Goal: Task Accomplishment & Management: Manage account settings

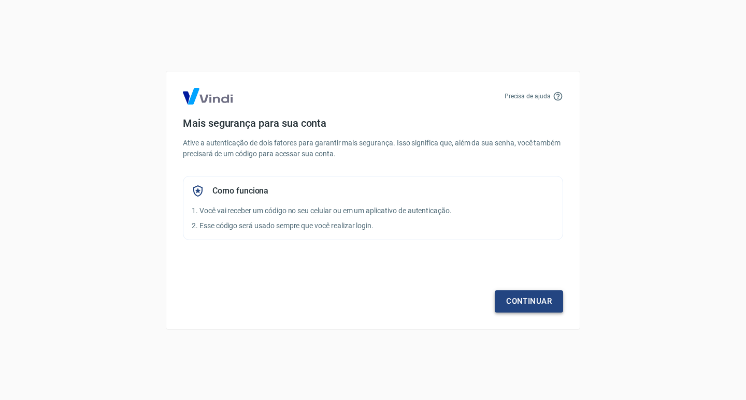
click at [512, 298] on link "Continuar" at bounding box center [529, 302] width 68 height 22
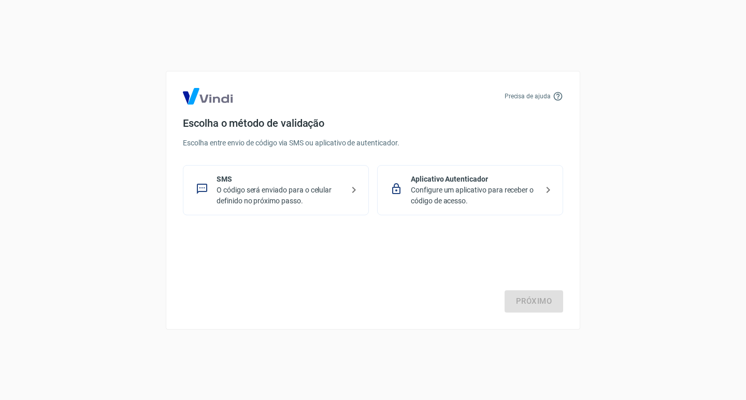
click at [296, 198] on p "O código será enviado para o celular definido no próximo passo." at bounding box center [280, 196] width 127 height 22
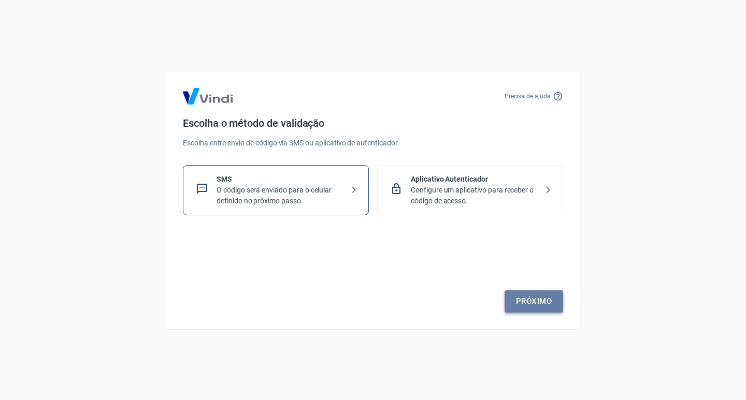
click at [537, 312] on link "Próximo" at bounding box center [534, 302] width 59 height 22
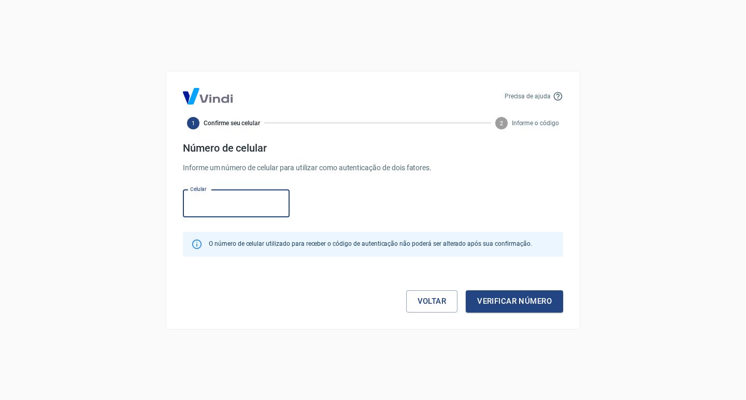
click at [252, 212] on input "Celular" at bounding box center [236, 203] width 107 height 27
click at [315, 163] on p "Informe um número de celular para utilizar como autenticação de dois fatores." at bounding box center [373, 168] width 380 height 11
click at [209, 201] on input "Celular" at bounding box center [236, 203] width 107 height 27
type input "[PHONE_NUMBER]"
click at [515, 302] on button "Verificar número" at bounding box center [514, 302] width 97 height 22
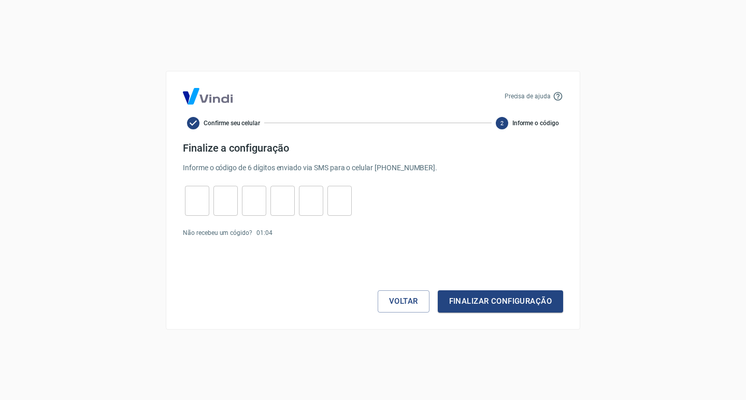
click at [189, 192] on input "tel" at bounding box center [197, 201] width 24 height 22
type input "7"
type input "3"
type input "0"
type input "4"
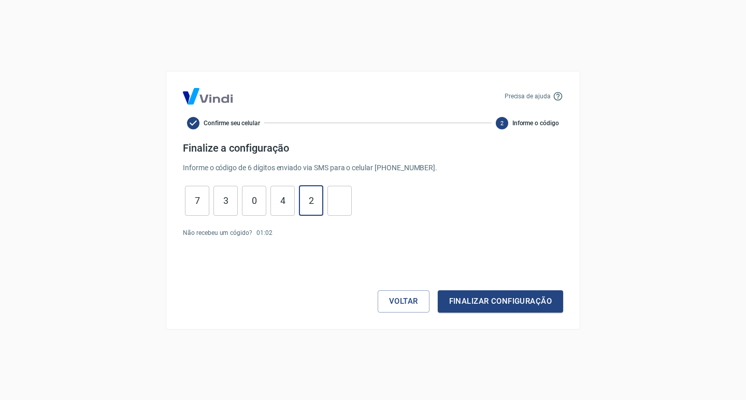
type input "2"
type input "4"
click at [438, 291] on button "Finalizar configuração" at bounding box center [500, 302] width 125 height 22
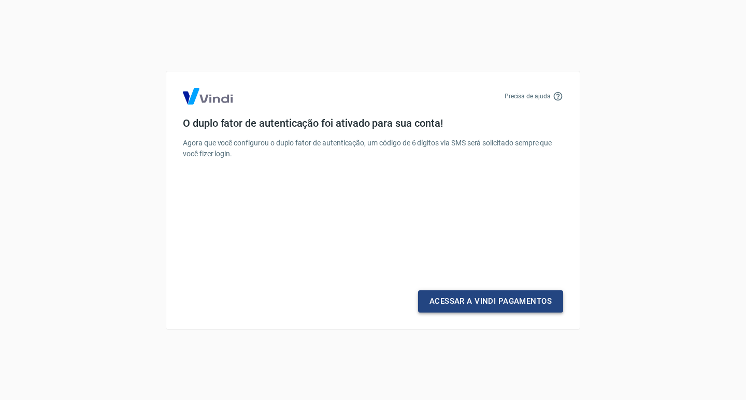
click at [455, 305] on link "Acessar a Vindi Pagamentos" at bounding box center [490, 302] width 145 height 22
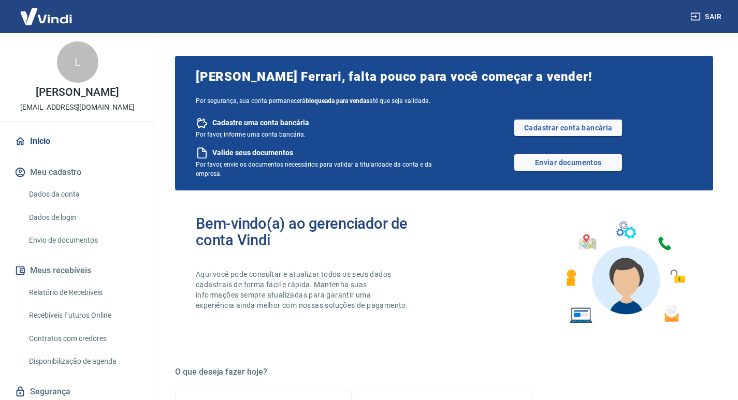
scroll to position [34, 0]
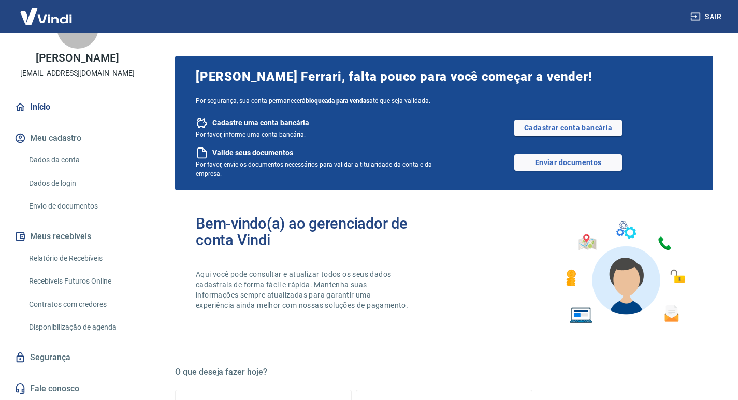
click at [62, 163] on link "Dados da conta" at bounding box center [84, 160] width 118 height 21
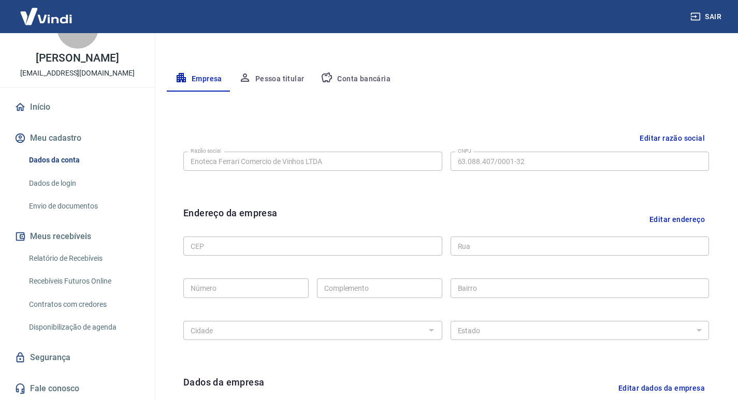
scroll to position [207, 0]
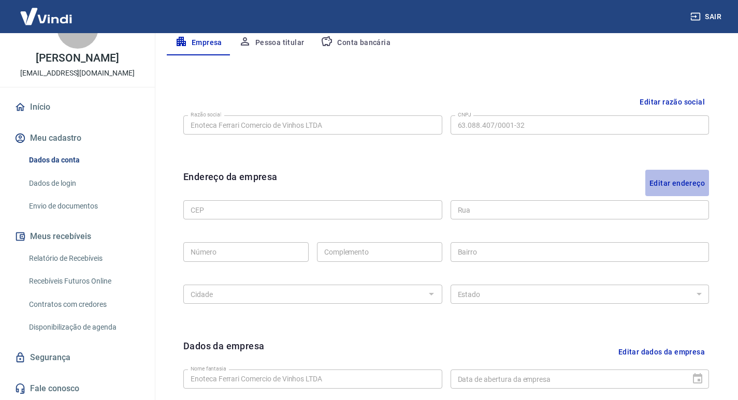
click at [694, 182] on button "Editar endereço" at bounding box center [677, 183] width 64 height 26
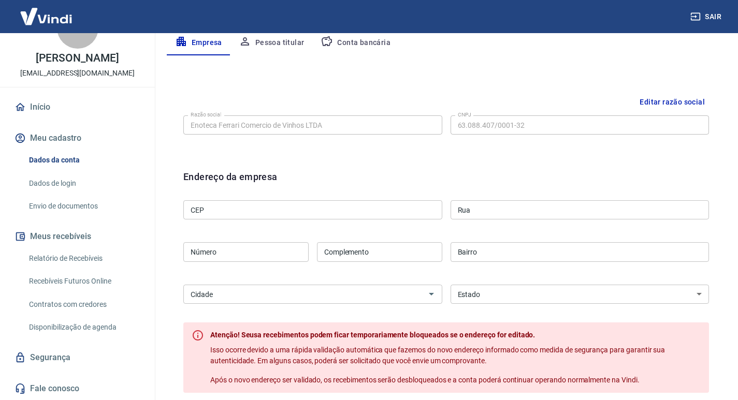
drag, startPoint x: 241, startPoint y: 212, endPoint x: 234, endPoint y: 217, distance: 8.4
click at [241, 212] on input "CEP" at bounding box center [312, 209] width 259 height 19
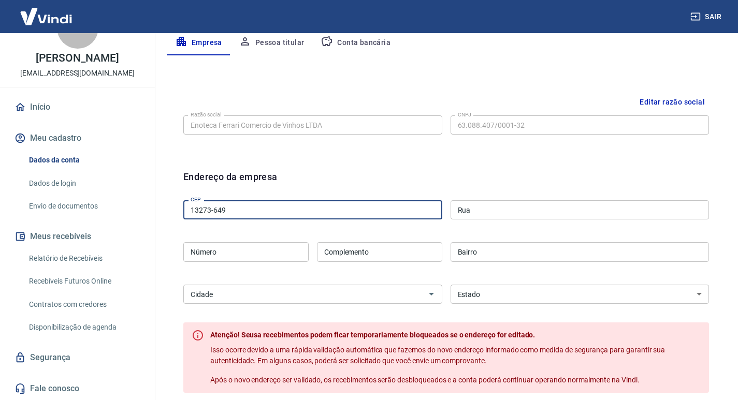
type input "13273-649"
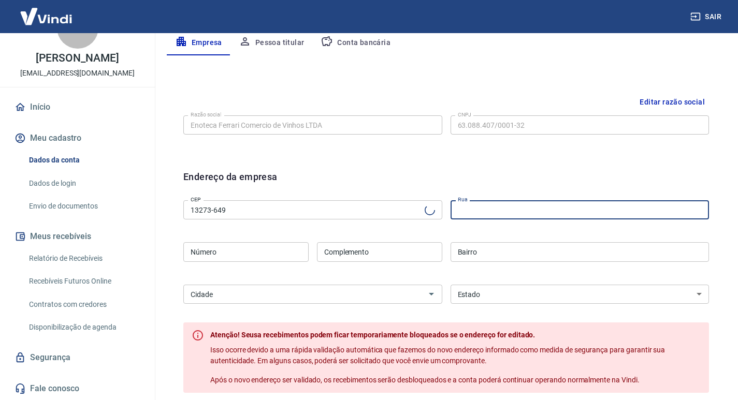
type input "Avenida Remo [PERSON_NAME]"
type input "[GEOGRAPHIC_DATA]"
select select "SP"
type input "Valinhos"
click at [262, 247] on input "Número" at bounding box center [245, 251] width 125 height 19
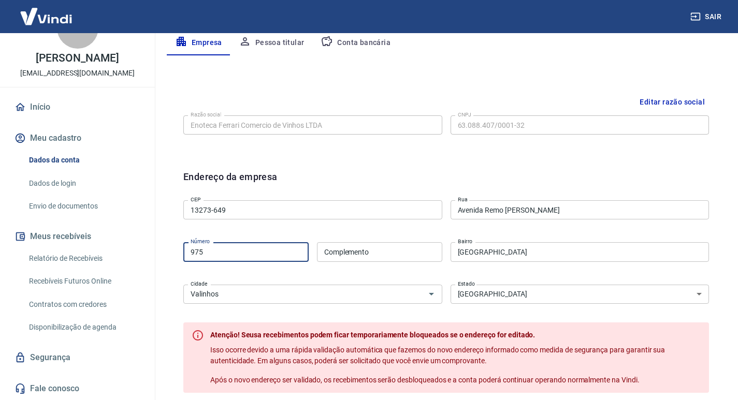
type input "975"
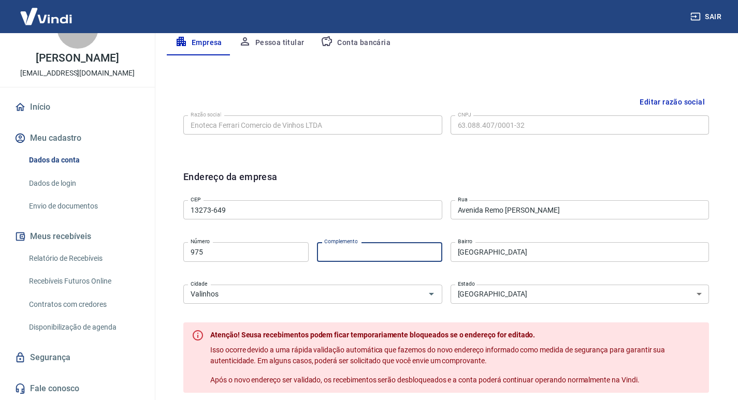
type input "c"
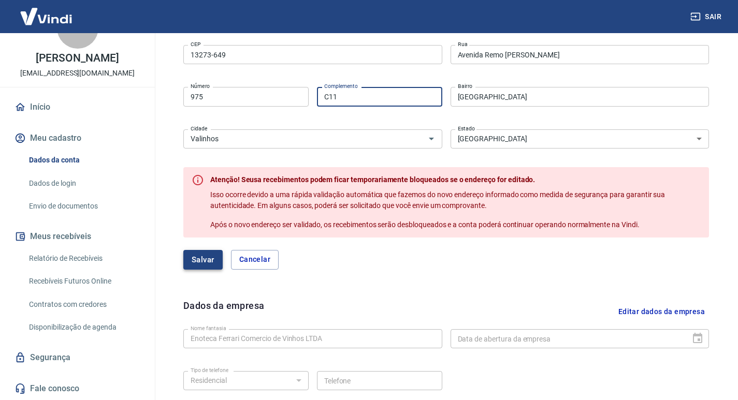
type input "C11"
click at [203, 258] on button "Salvar" at bounding box center [202, 260] width 39 height 20
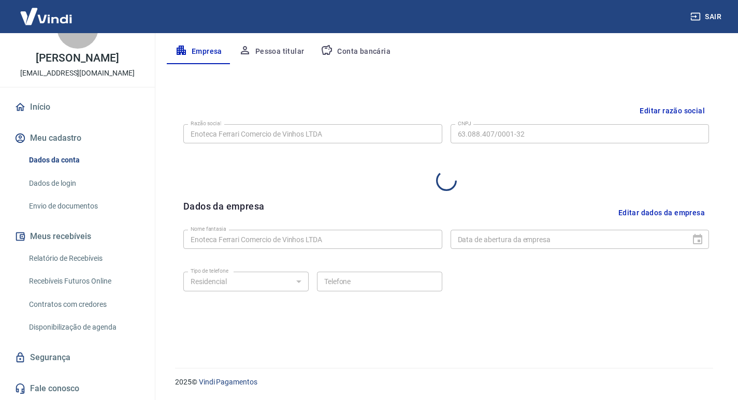
scroll to position [347, 0]
select select "SP"
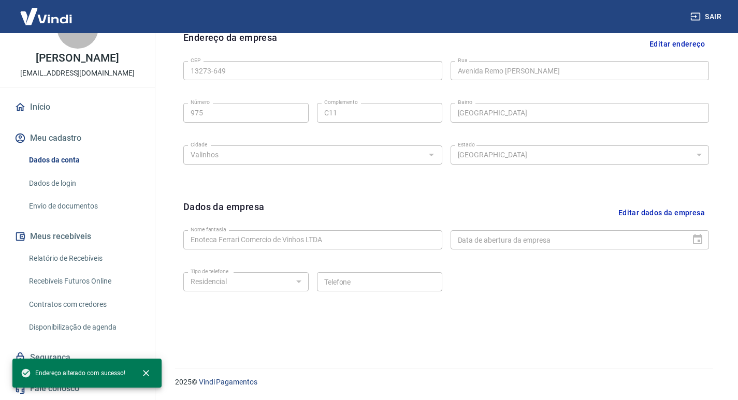
click at [657, 212] on button "Editar dados da empresa" at bounding box center [661, 213] width 95 height 26
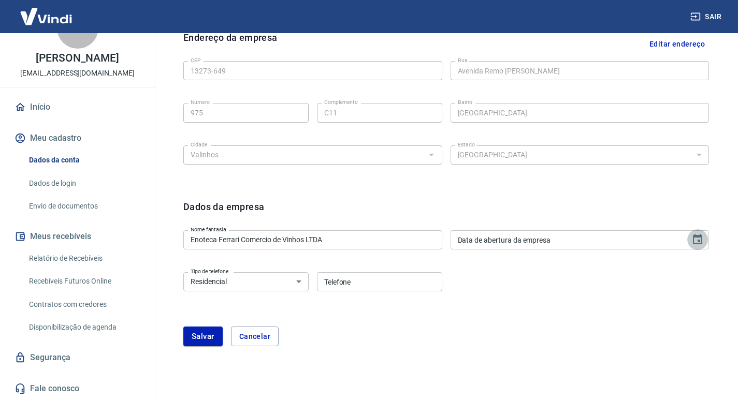
click at [697, 241] on icon "Choose date" at bounding box center [698, 240] width 12 height 12
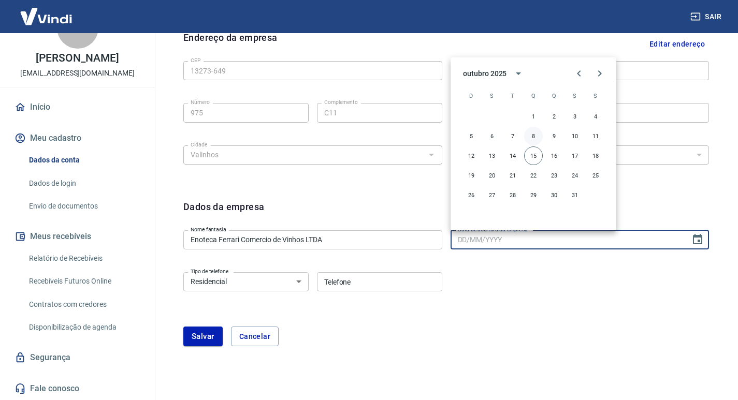
click at [532, 134] on button "8" at bounding box center [533, 136] width 19 height 19
type input "[DATE]"
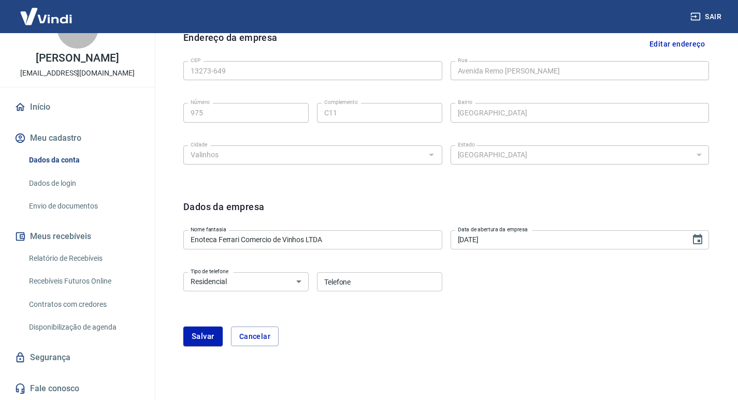
click at [285, 281] on select "Residencial Comercial" at bounding box center [245, 281] width 125 height 19
select select "business"
click at [183, 272] on select "Residencial Comercial" at bounding box center [245, 281] width 125 height 19
click at [359, 273] on input "Telefone" at bounding box center [379, 281] width 125 height 19
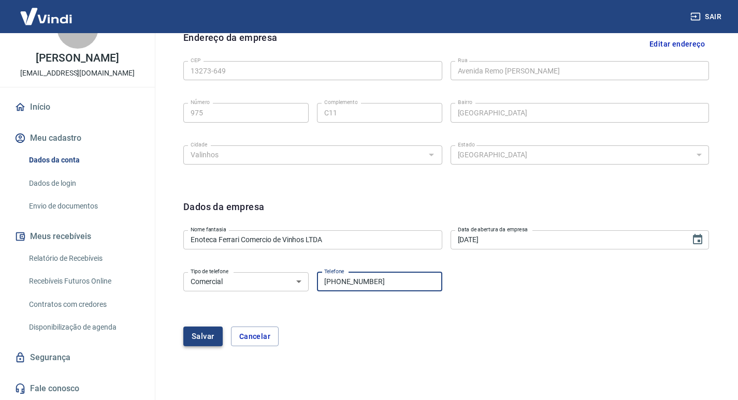
type input "[PHONE_NUMBER]"
drag, startPoint x: 208, startPoint y: 338, endPoint x: 0, endPoint y: 13, distance: 385.8
click at [207, 338] on button "Salvar" at bounding box center [202, 337] width 39 height 20
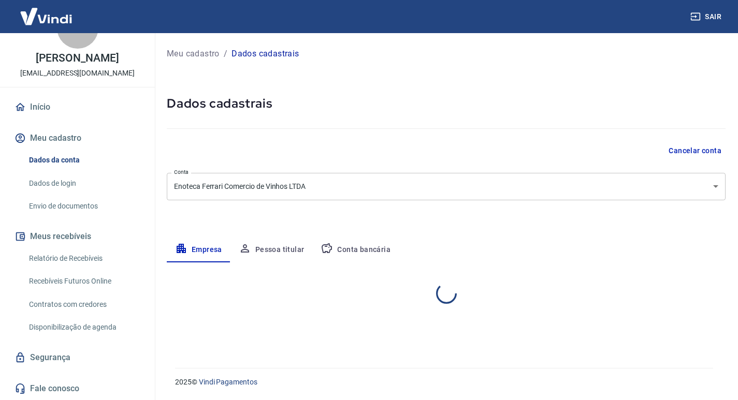
select select "SP"
select select "business"
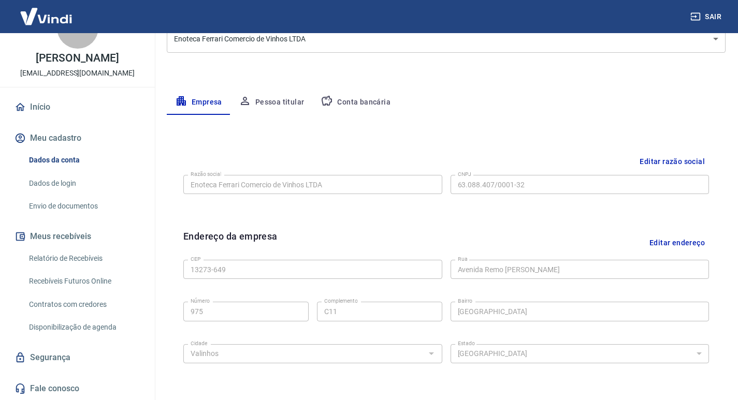
scroll to position [139, 0]
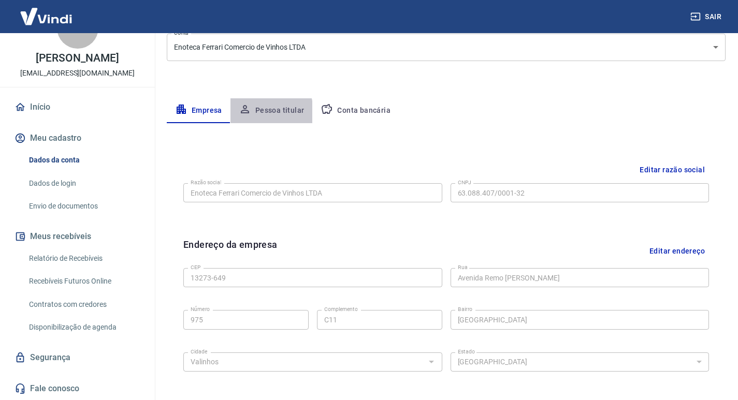
click at [253, 112] on button "Pessoa titular" at bounding box center [272, 110] width 82 height 25
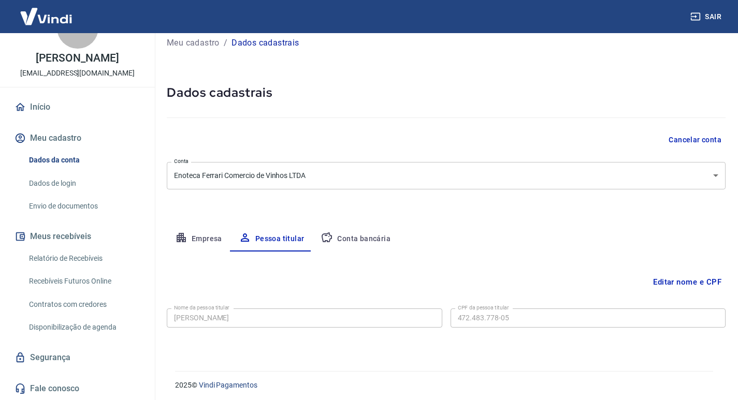
scroll to position [14, 0]
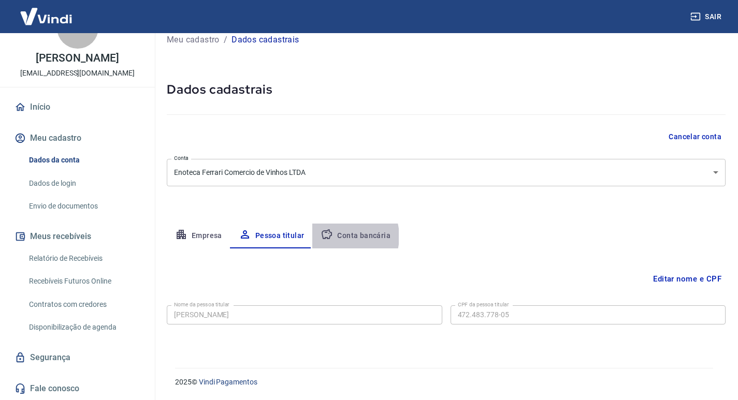
click at [339, 237] on button "Conta bancária" at bounding box center [355, 236] width 87 height 25
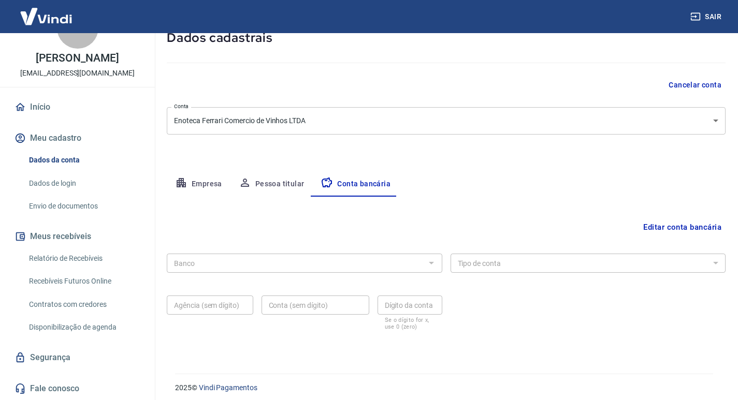
scroll to position [71, 0]
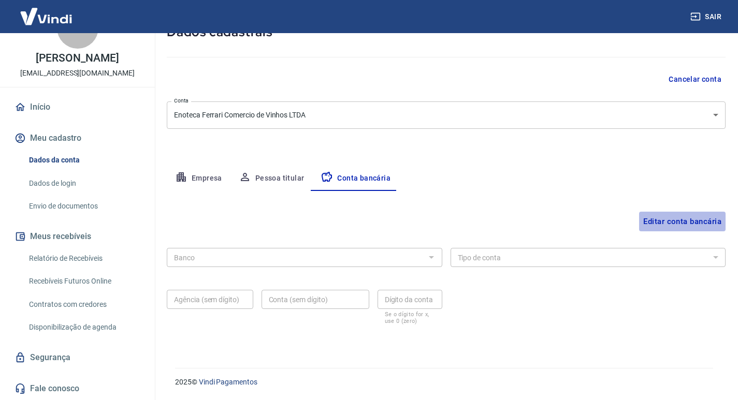
click at [666, 220] on button "Editar conta bancária" at bounding box center [682, 222] width 87 height 20
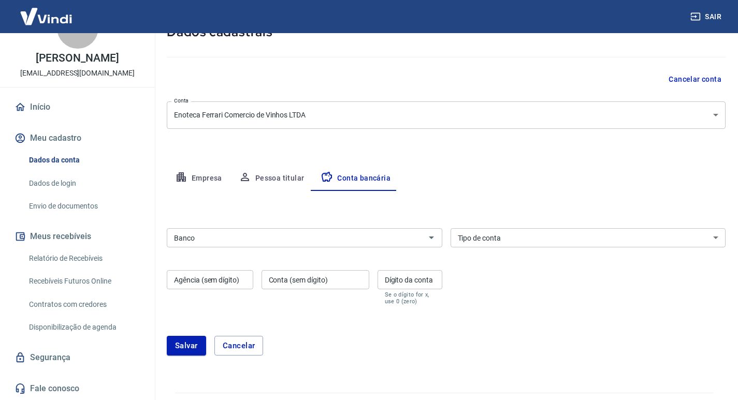
click at [242, 236] on input "Banco" at bounding box center [296, 238] width 252 height 13
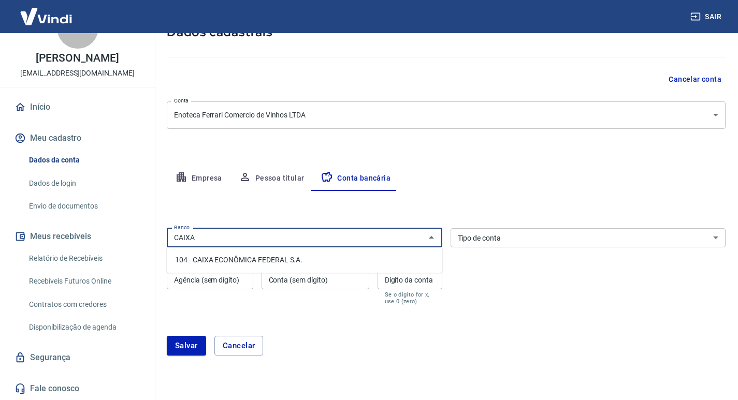
click at [270, 258] on li "104 - CAIXA ECONÔMICA FEDERAL S.A." at bounding box center [305, 260] width 276 height 17
type input "104 - CAIXA ECONÔMICA FEDERAL S.A."
click at [501, 241] on select "Conta Corrente Conta Poupança" at bounding box center [589, 237] width 276 height 19
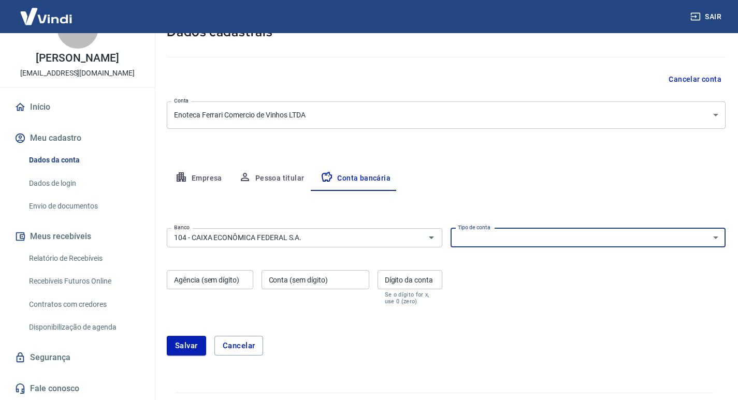
select select "1"
click at [451, 228] on select "Conta Corrente Conta Poupança" at bounding box center [589, 237] width 276 height 19
click at [209, 284] on input "Agência (sem dígito)" at bounding box center [210, 279] width 87 height 19
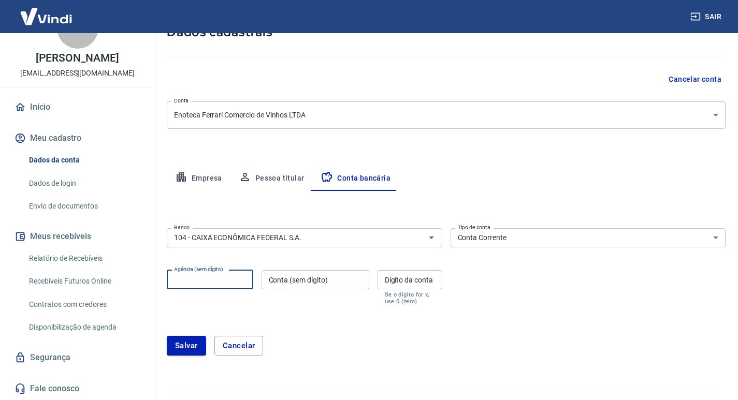
click at [218, 282] on input "Agência (sem dígito)" at bounding box center [210, 279] width 87 height 19
type input "0363"
type input "573969254"
type input "3"
click at [313, 323] on form "Banco 104 - CAIXA ECONÔMICA FEDERAL S.A. Banco Tipo de conta Conta Corrente Con…" at bounding box center [446, 296] width 559 height 144
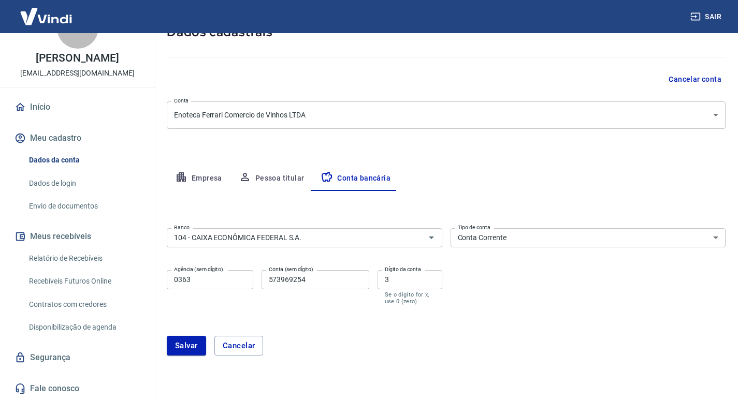
click at [192, 344] on button "Salvar" at bounding box center [186, 346] width 39 height 20
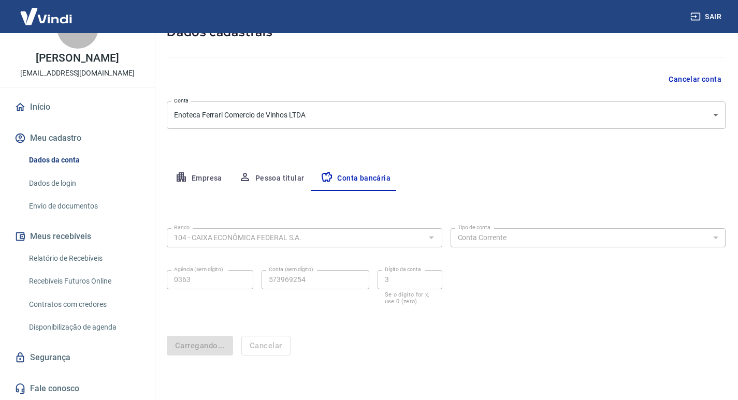
scroll to position [0, 0]
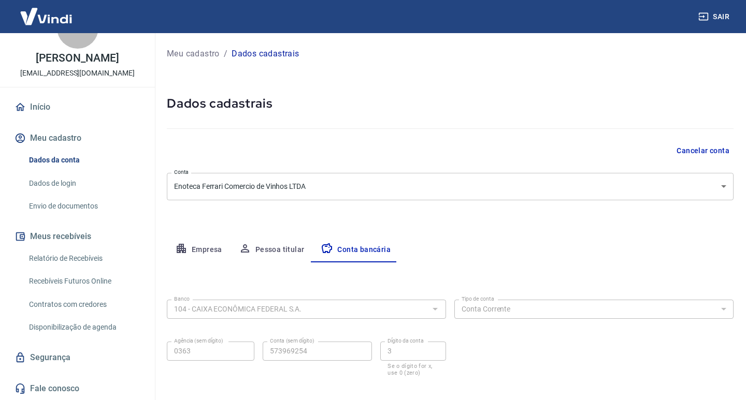
select select "1"
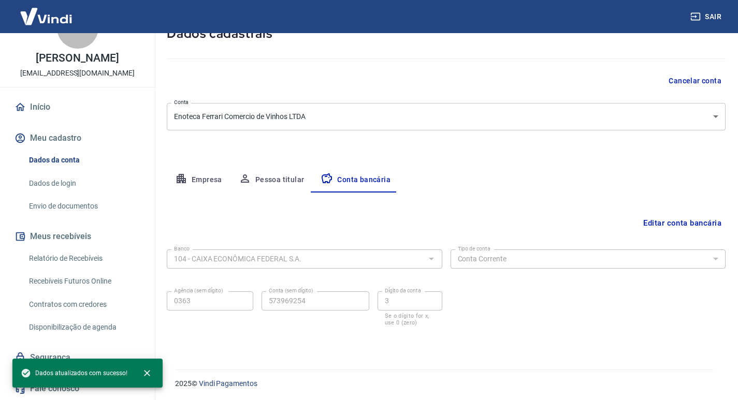
scroll to position [71, 0]
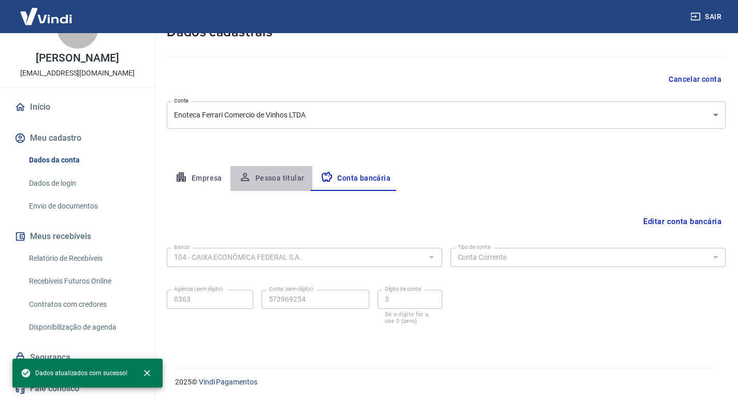
click at [287, 177] on button "Pessoa titular" at bounding box center [272, 178] width 82 height 25
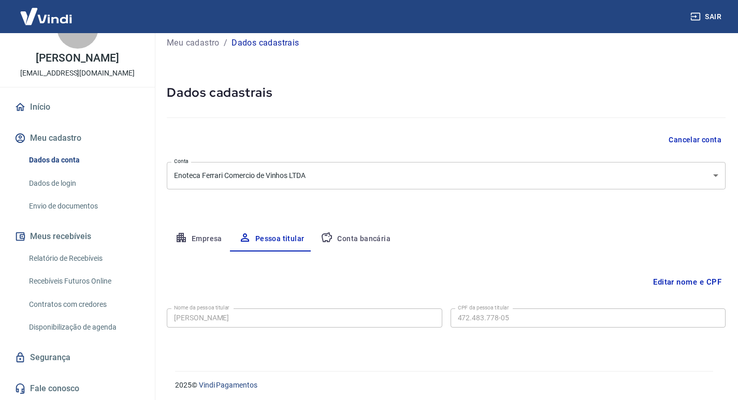
scroll to position [14, 0]
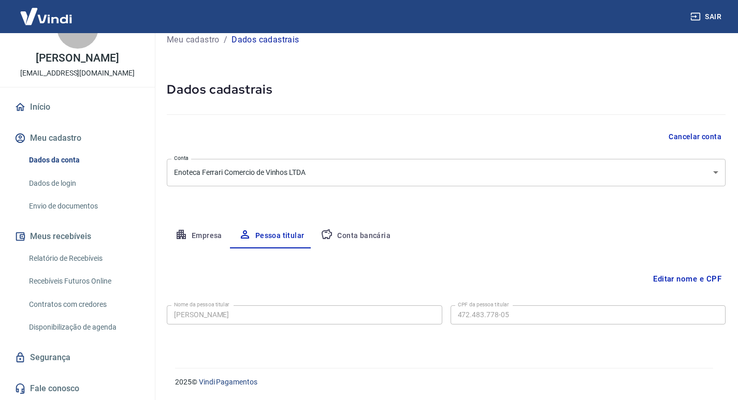
click at [195, 242] on button "Empresa" at bounding box center [199, 236] width 64 height 25
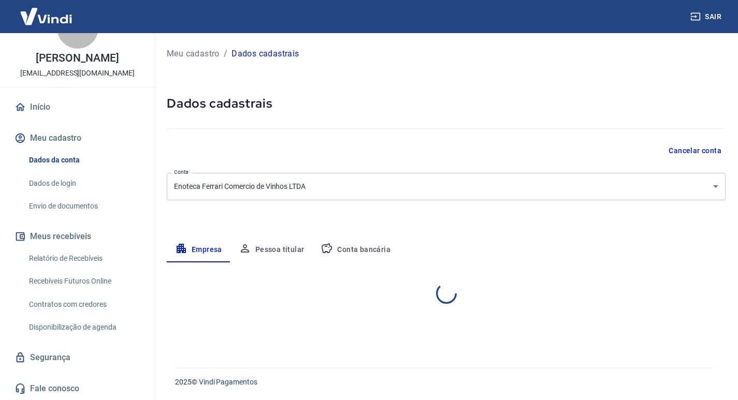
scroll to position [0, 0]
select select "SP"
select select "business"
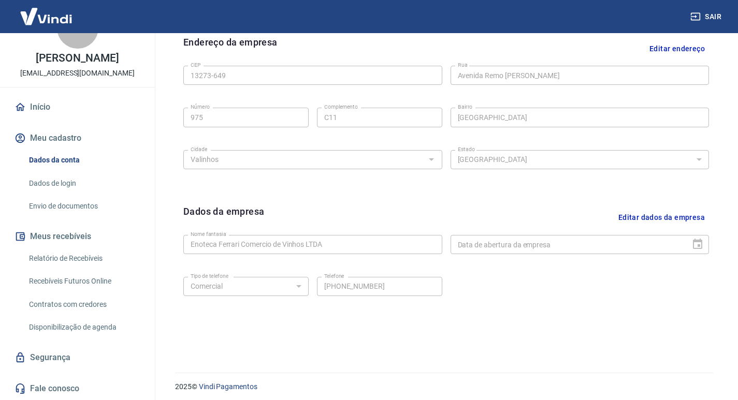
scroll to position [347, 0]
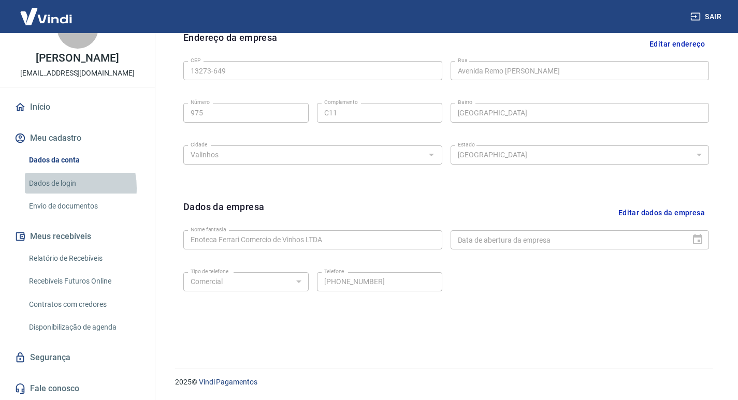
click at [52, 188] on link "Dados de login" at bounding box center [84, 183] width 118 height 21
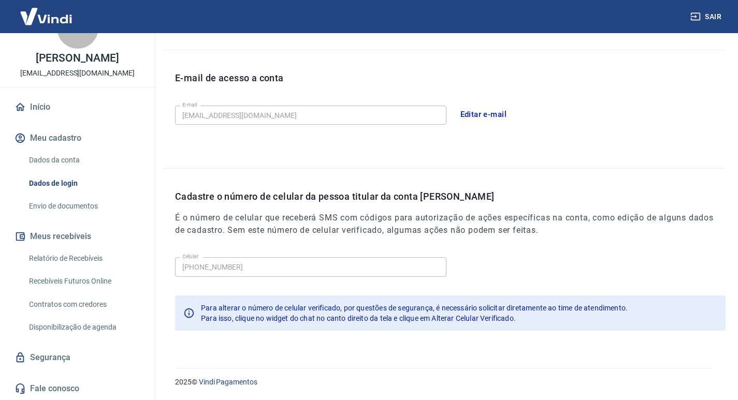
scroll to position [263, 0]
click at [85, 199] on link "Envio de documentos" at bounding box center [84, 206] width 118 height 21
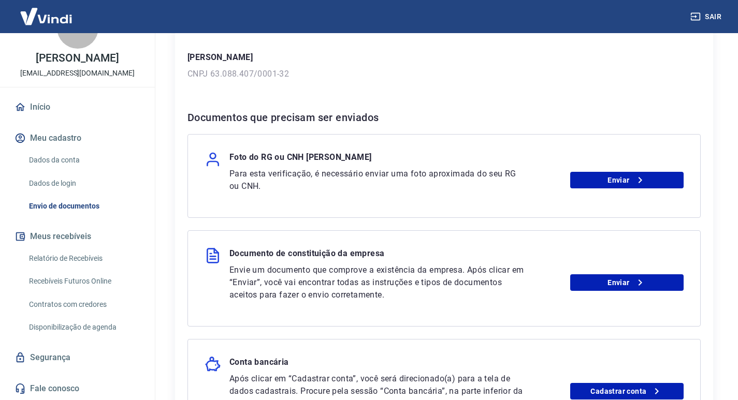
scroll to position [155, 0]
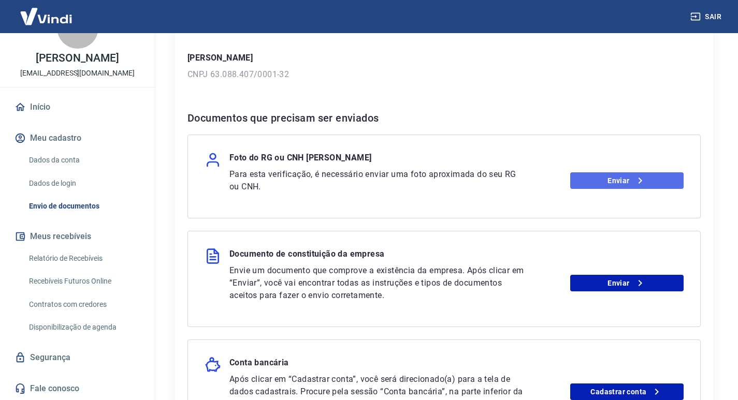
click at [595, 182] on link "Enviar" at bounding box center [626, 180] width 113 height 17
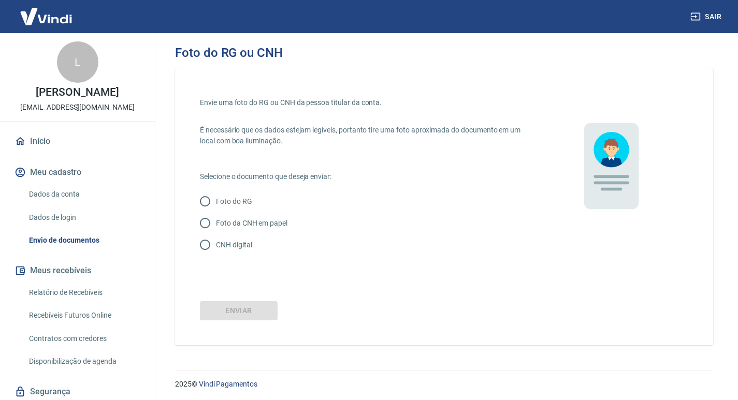
click at [206, 241] on input "CNH digital" at bounding box center [205, 245] width 22 height 22
radio input "true"
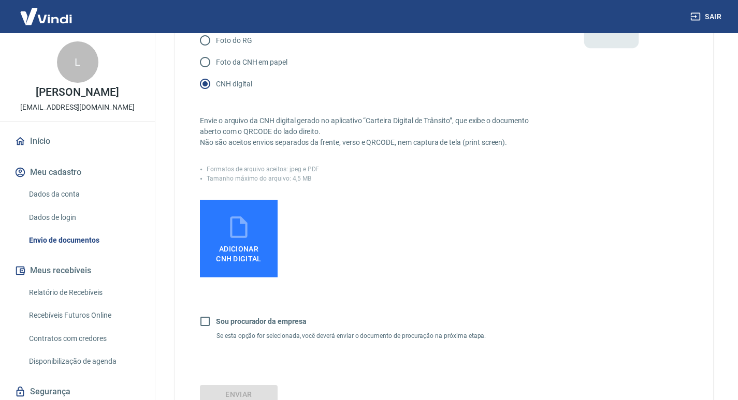
scroll to position [207, 0]
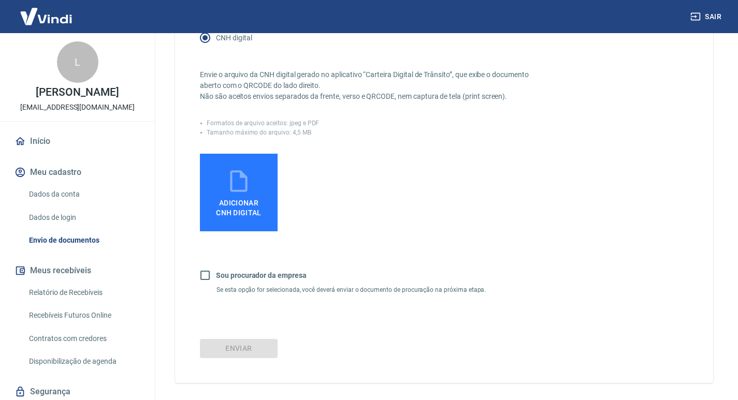
click at [233, 200] on span "Adicionar CNH Digital" at bounding box center [239, 208] width 46 height 19
click at [0, 0] on input "Adicionar CNH Digital" at bounding box center [0, 0] width 0 height 0
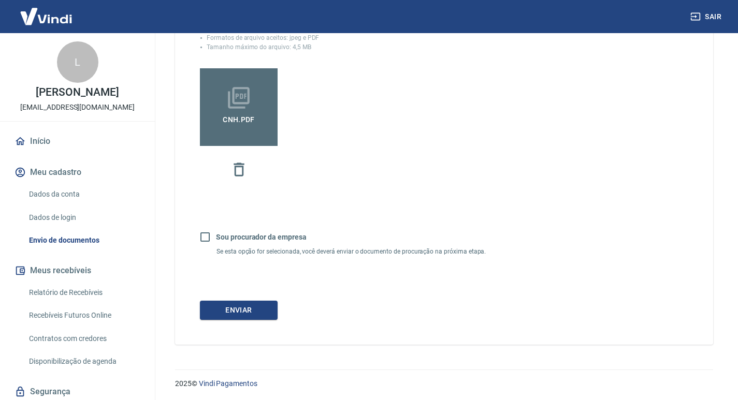
scroll to position [294, 0]
click at [241, 306] on button "Enviar" at bounding box center [239, 308] width 78 height 19
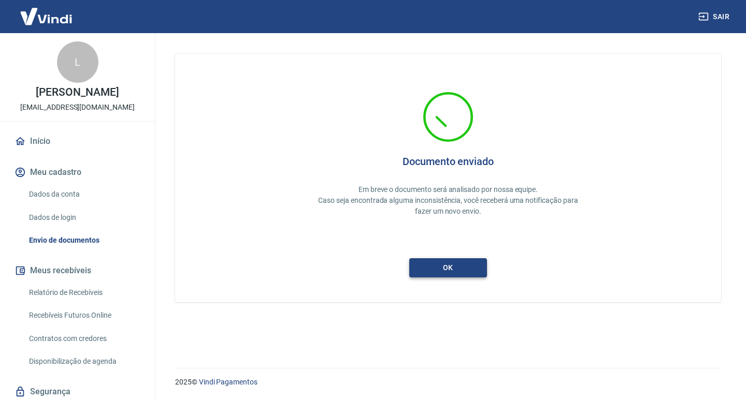
click at [438, 260] on button "ok" at bounding box center [448, 267] width 78 height 19
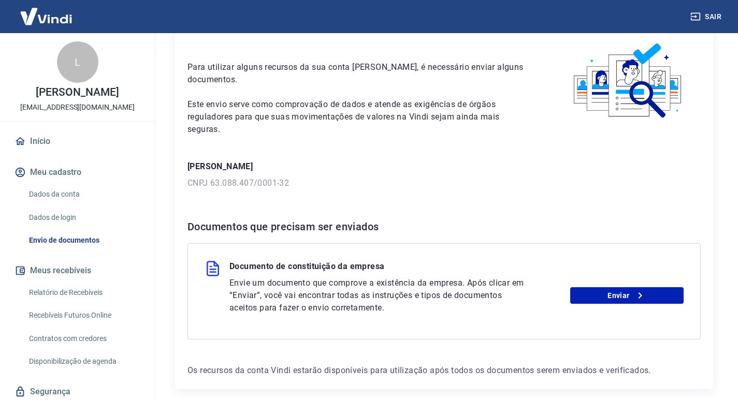
scroll to position [93, 0]
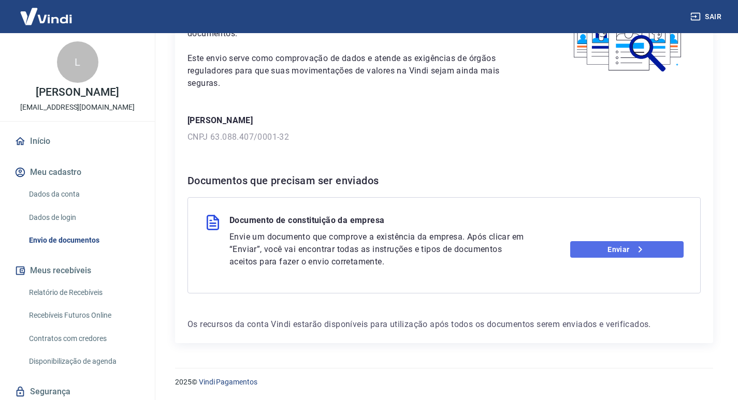
click at [589, 251] on link "Enviar" at bounding box center [626, 249] width 113 height 17
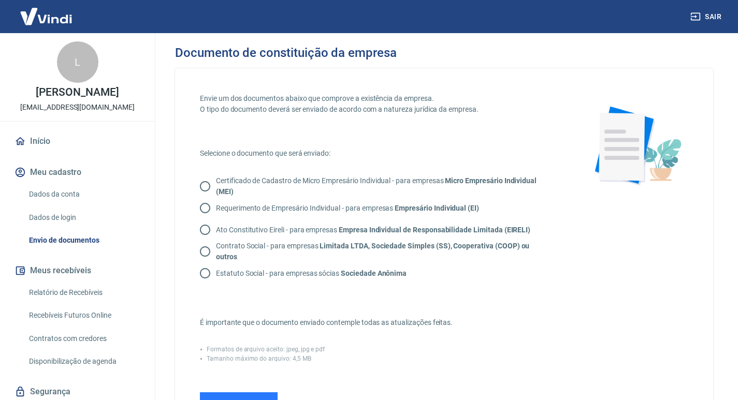
click at [231, 249] on p "Contrato Social - para empresas Limitada LTDA, Sociedade Simples (SS), Cooperat…" at bounding box center [384, 252] width 336 height 22
click at [216, 249] on input "Contrato Social - para empresas Limitada LTDA, Sociedade Simples (SS), Cooperat…" at bounding box center [205, 252] width 22 height 22
radio input "true"
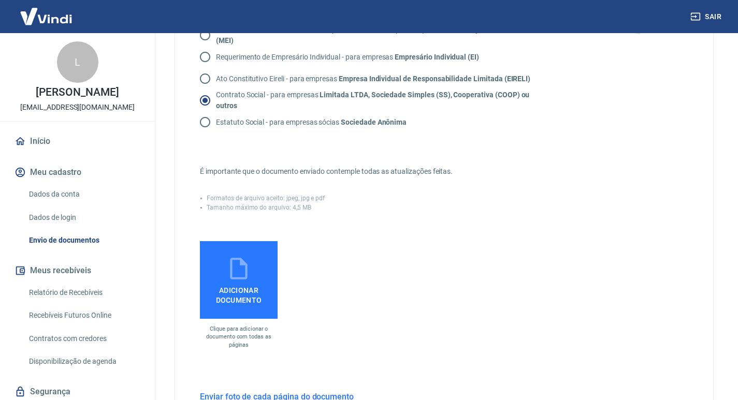
scroll to position [155, 0]
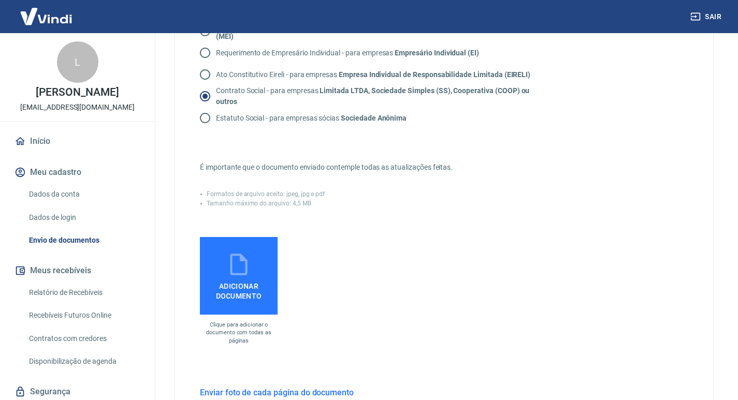
click at [239, 271] on icon at bounding box center [239, 265] width 26 height 26
click at [0, 0] on input "Adicionar documento" at bounding box center [0, 0] width 0 height 0
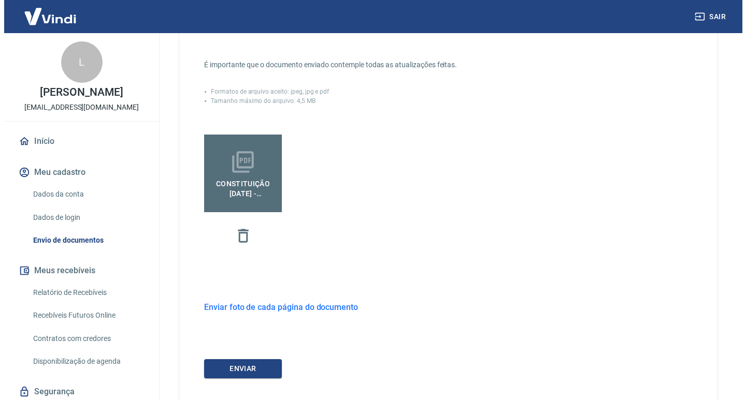
scroll to position [259, 0]
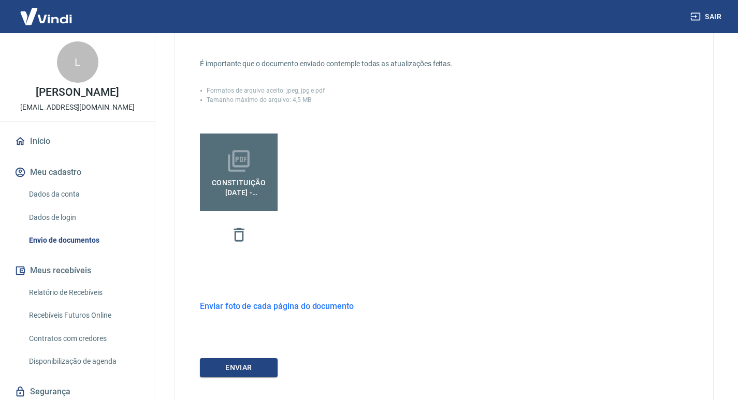
click at [242, 183] on span "CONSTITUIÇÃO [DATE] - ENOTECA FERRARI COMERCIO DE VINHOS LTDA.pdf" at bounding box center [238, 185] width 69 height 23
click at [0, 0] on input "CONSTITUIÇÃO [DATE] - ENOTECA FERRARI COMERCIO DE VINHOS LTDA.pdf" at bounding box center [0, 0] width 0 height 0
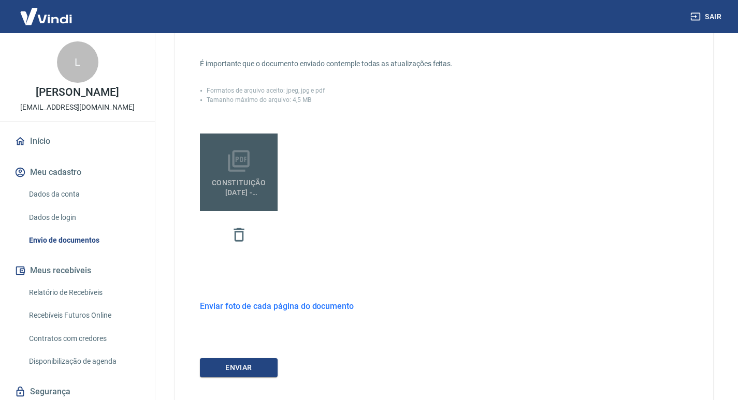
click at [239, 195] on span "CONSTITUIÇÃO [DATE] - ENOTECA FERRARI COMERCIO DE VINHOS LTDA.pdf" at bounding box center [238, 185] width 69 height 23
click at [0, 0] on input "CONSTITUIÇÃO [DATE] - ENOTECA FERRARI COMERCIO DE VINHOS LTDA.pdf" at bounding box center [0, 0] width 0 height 0
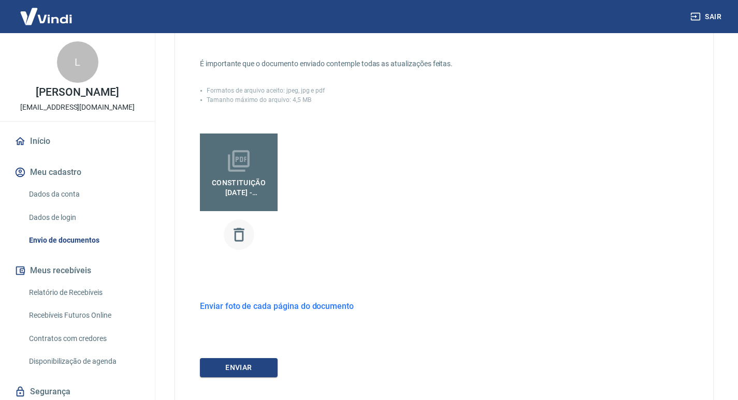
click at [231, 233] on icon "button" at bounding box center [239, 235] width 18 height 18
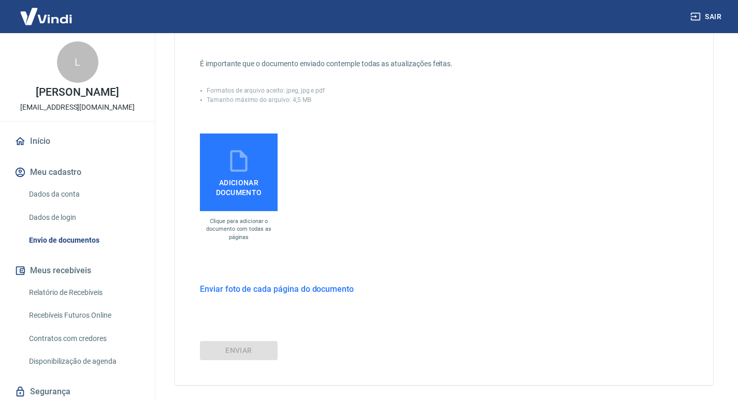
click at [238, 164] on icon at bounding box center [239, 161] width 26 height 26
click at [0, 0] on input "Adicionar documento" at bounding box center [0, 0] width 0 height 0
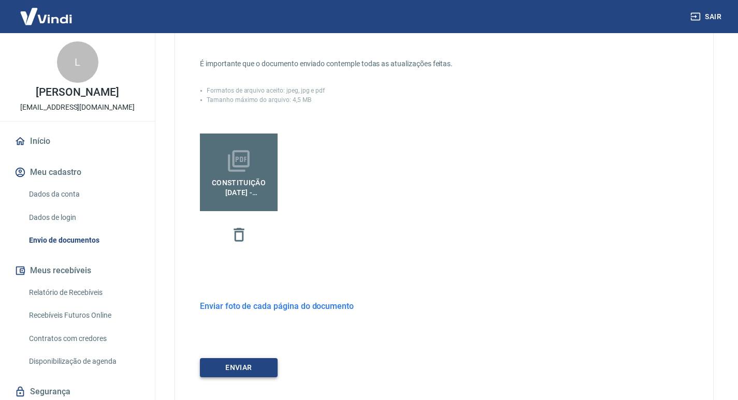
click at [241, 369] on button "ENVIAR" at bounding box center [239, 367] width 78 height 19
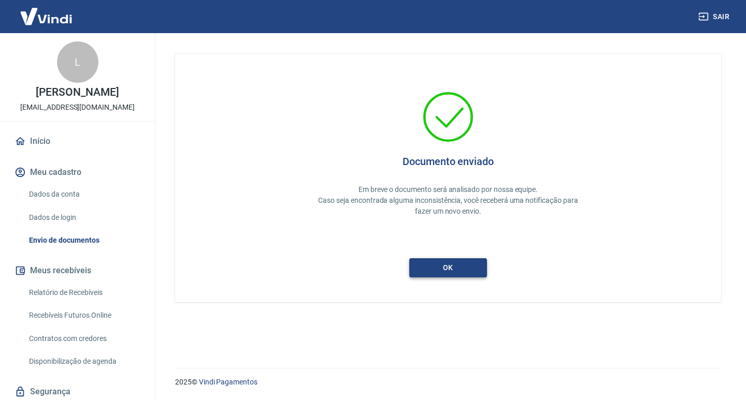
click at [459, 269] on button "ok" at bounding box center [448, 267] width 78 height 19
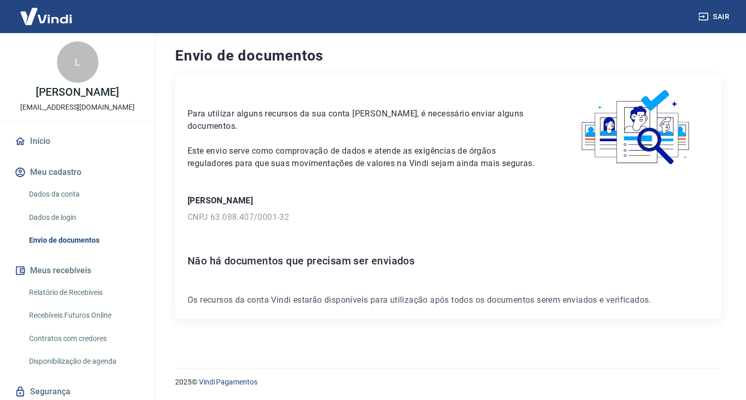
click at [44, 221] on link "Dados de login" at bounding box center [84, 217] width 118 height 21
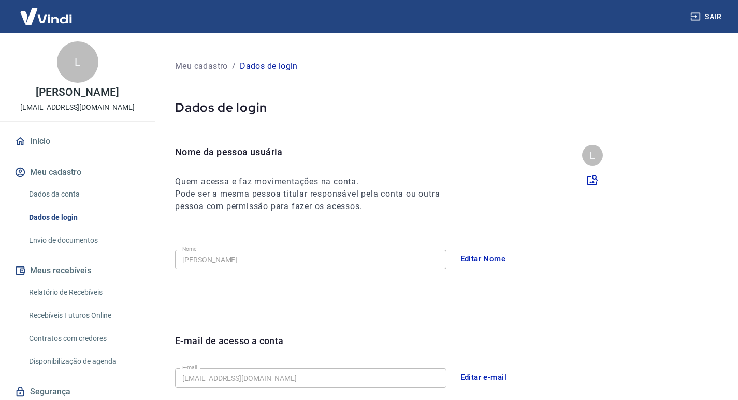
click at [51, 190] on link "Dados da conta" at bounding box center [84, 194] width 118 height 21
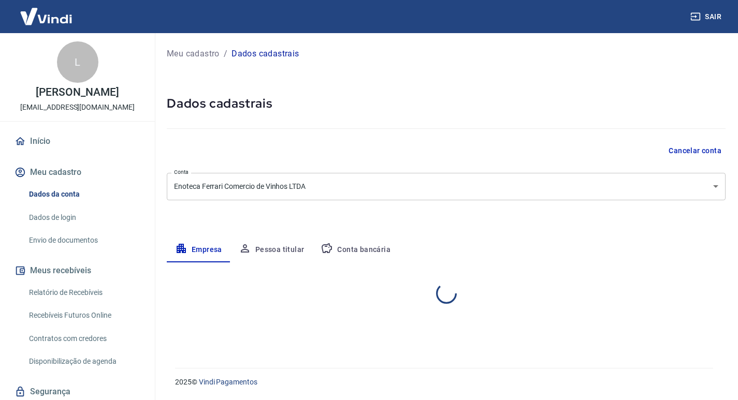
select select "SP"
select select "business"
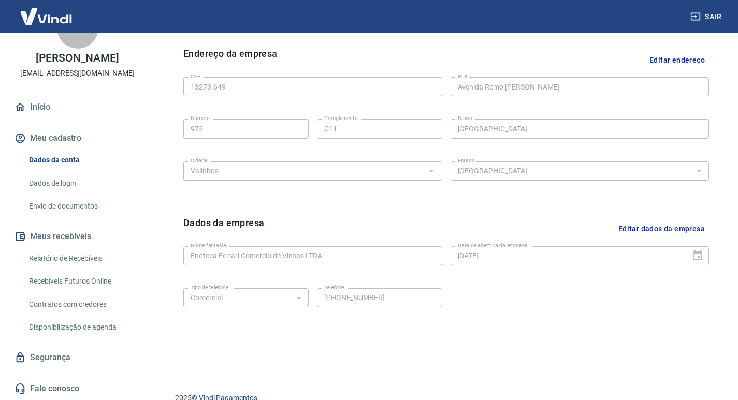
scroll to position [347, 0]
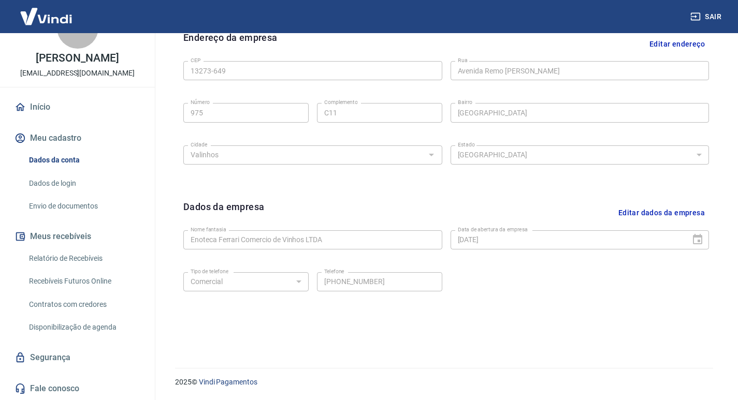
click at [51, 358] on link "Segurança" at bounding box center [77, 358] width 130 height 23
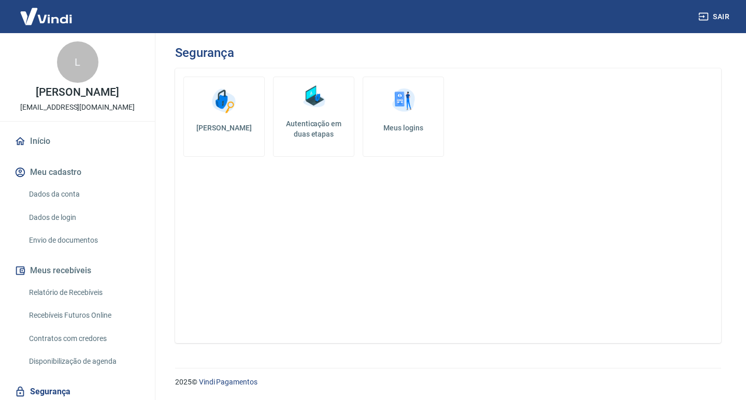
click at [41, 143] on link "Início" at bounding box center [77, 141] width 130 height 23
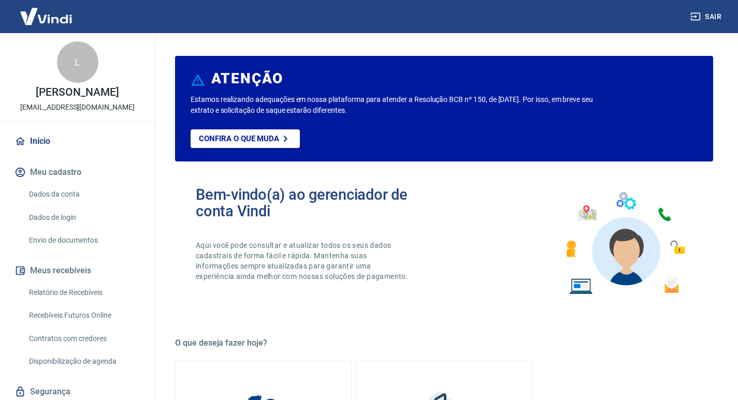
click at [70, 64] on div "L" at bounding box center [77, 61] width 41 height 41
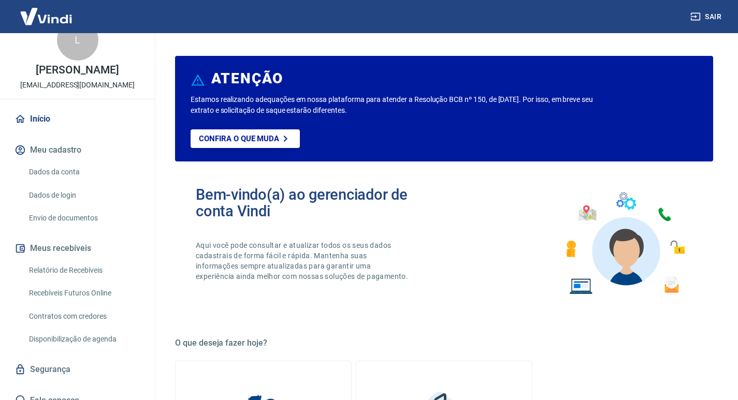
scroll to position [34, 0]
